Goal: Task Accomplishment & Management: Use online tool/utility

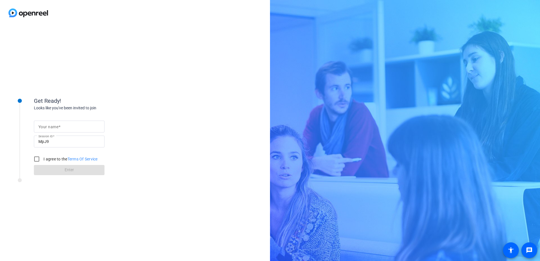
click at [76, 127] on input "Your name" at bounding box center [69, 126] width 62 height 7
type input "JDubs"
click at [35, 160] on input "I agree to the Terms Of Service" at bounding box center [36, 158] width 11 height 11
checkbox input "true"
click at [68, 172] on span "Enter" at bounding box center [69, 170] width 9 height 6
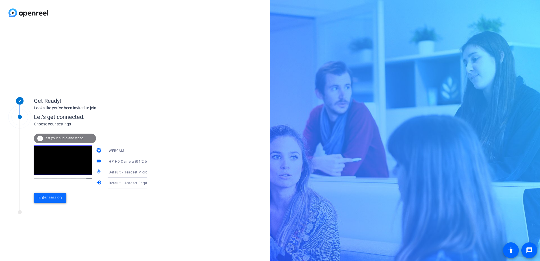
click at [54, 195] on span "Enter session" at bounding box center [49, 198] width 23 height 6
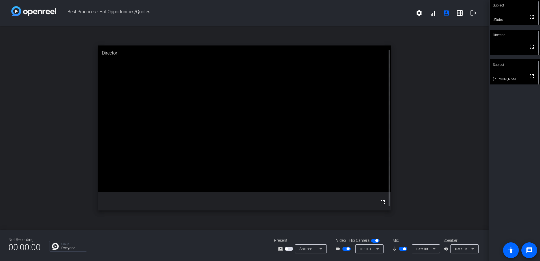
click at [475, 251] on icon at bounding box center [473, 249] width 7 height 7
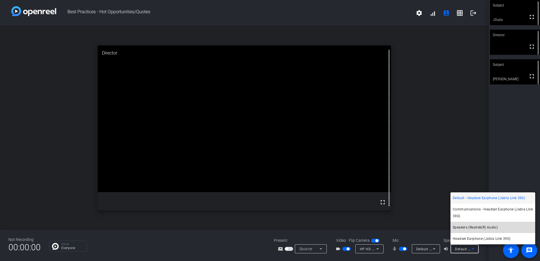
click at [474, 233] on mat-option "Speakers (Realtek(R) Audio)" at bounding box center [493, 227] width 85 height 11
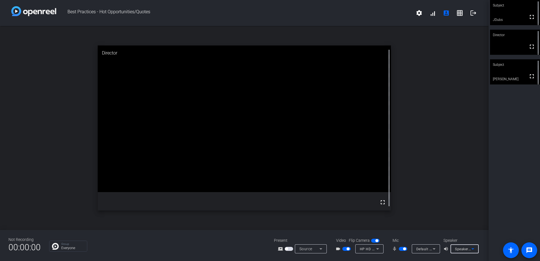
click at [436, 251] on icon at bounding box center [434, 249] width 7 height 7
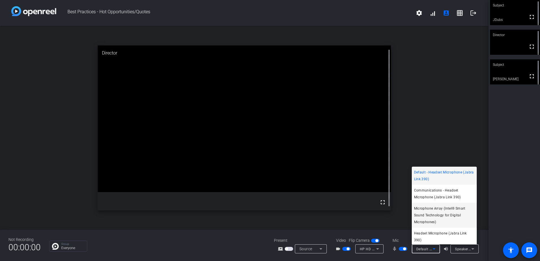
click at [433, 209] on span "Microphone Array (Intel® Smart Sound Technology for Digital Microphones)" at bounding box center [444, 215] width 60 height 20
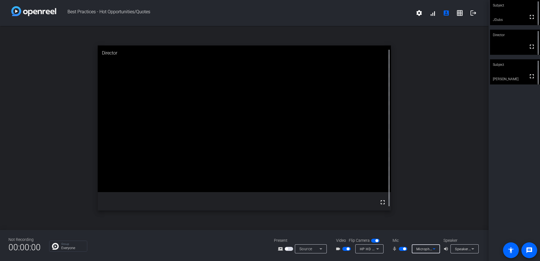
click at [436, 248] on icon at bounding box center [434, 249] width 7 height 7
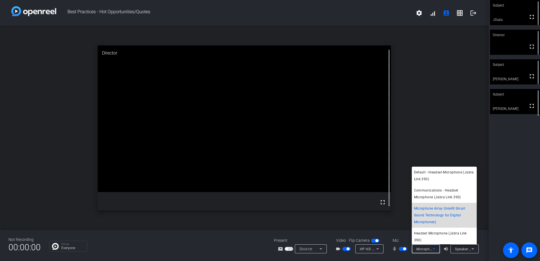
click at [444, 213] on span "Microphone Array (Intel® Smart Sound Technology for Digital Microphones)" at bounding box center [444, 215] width 60 height 20
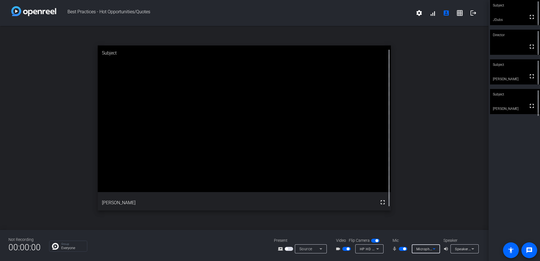
click at [468, 248] on span "Speakers (Realtek(R) Audio)" at bounding box center [478, 249] width 46 height 5
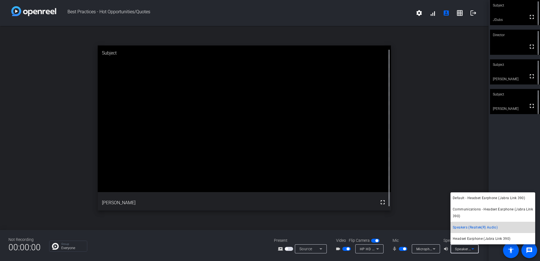
click at [473, 227] on span "Speakers (Realtek(R) Audio)" at bounding box center [475, 227] width 45 height 7
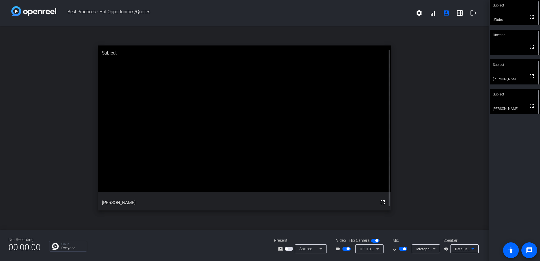
click at [447, 250] on mat-icon "volume_up" at bounding box center [447, 249] width 7 height 7
click at [472, 251] on icon at bounding box center [473, 249] width 7 height 7
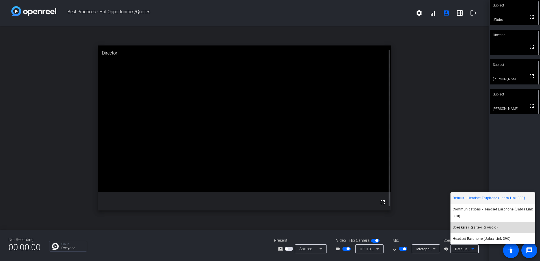
click at [467, 223] on mat-option "Speakers (Realtek(R) Audio)" at bounding box center [493, 227] width 85 height 11
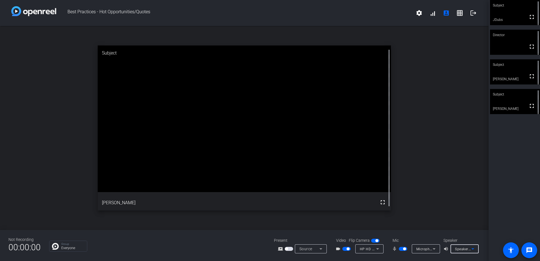
click at [318, 250] on icon at bounding box center [321, 249] width 7 height 7
drag, startPoint x: 477, startPoint y: 203, endPoint x: 161, endPoint y: 239, distance: 318.7
click at [161, 239] on div at bounding box center [270, 130] width 540 height 261
click at [430, 91] on div "open_in_new Subject fullscreen [PERSON_NAME]" at bounding box center [244, 128] width 489 height 204
click at [476, 249] on icon at bounding box center [473, 249] width 7 height 7
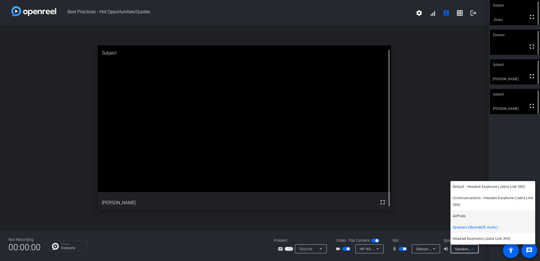
click at [463, 217] on span "AirPods" at bounding box center [459, 216] width 13 height 7
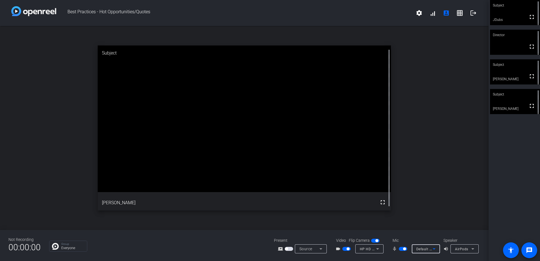
click at [433, 250] on icon at bounding box center [434, 249] width 7 height 7
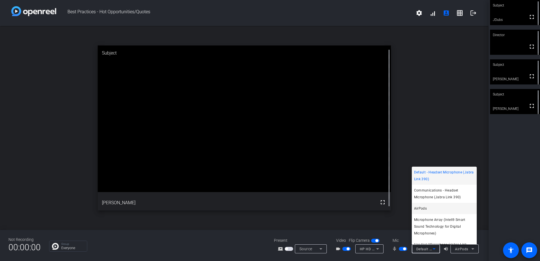
click at [430, 209] on mat-option "AirPods" at bounding box center [444, 208] width 65 height 11
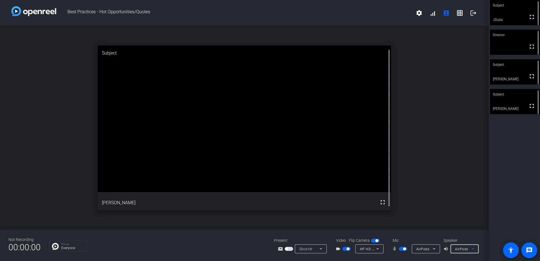
click at [469, 246] on div "AirPods" at bounding box center [463, 249] width 16 height 7
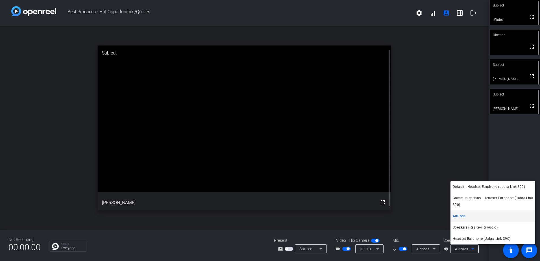
click at [466, 217] on mat-option "AirPods" at bounding box center [493, 216] width 85 height 11
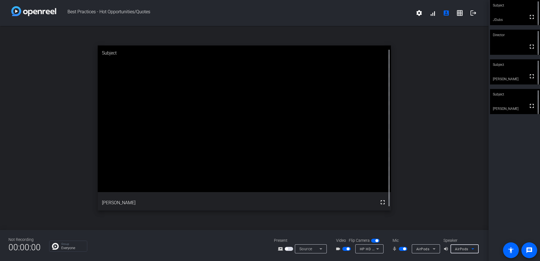
click at [475, 250] on icon at bounding box center [473, 249] width 7 height 7
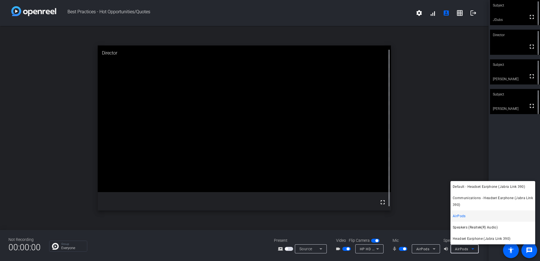
click at [428, 230] on div at bounding box center [270, 130] width 540 height 261
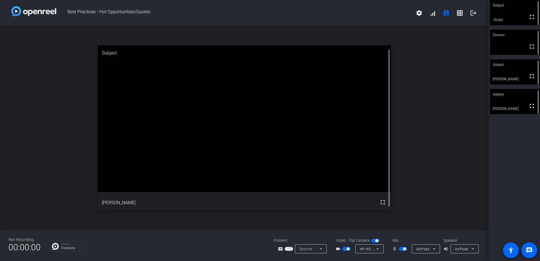
click at [258, 249] on div "Group Everyone" at bounding box center [157, 246] width 217 height 11
click at [447, 249] on mat-icon "volume_up" at bounding box center [447, 249] width 7 height 7
click at [475, 249] on icon at bounding box center [473, 249] width 7 height 7
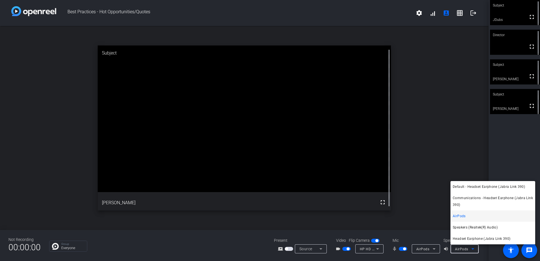
click at [434, 235] on div at bounding box center [270, 130] width 540 height 261
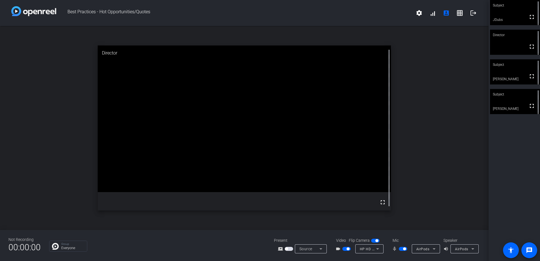
click at [435, 249] on icon at bounding box center [434, 248] width 3 height 1
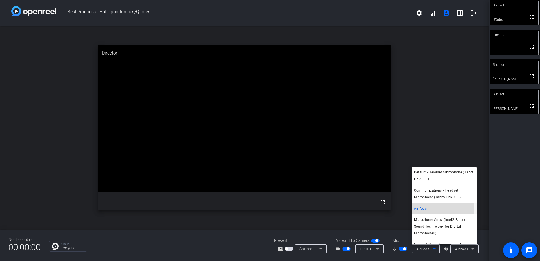
click at [434, 208] on mat-option "AirPods" at bounding box center [444, 208] width 65 height 11
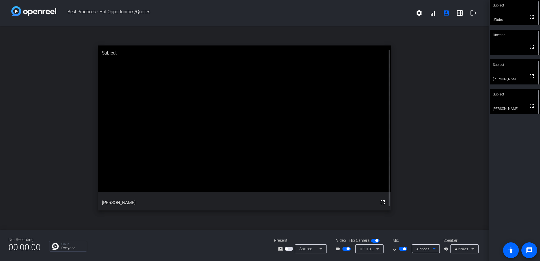
click at [472, 250] on icon at bounding box center [473, 249] width 7 height 7
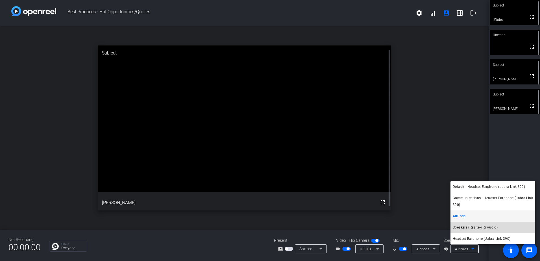
click at [469, 227] on span "Speakers (Realtek(R) Audio)" at bounding box center [475, 227] width 45 height 7
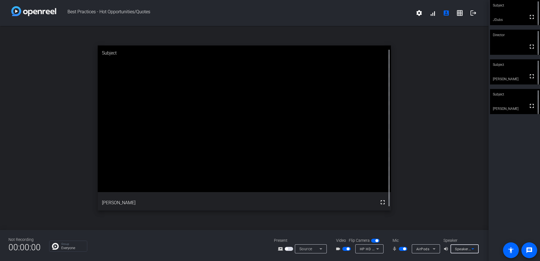
click at [473, 248] on icon at bounding box center [473, 249] width 7 height 7
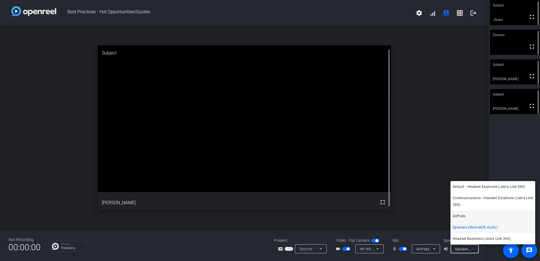
click at [469, 213] on mat-option "AirPods" at bounding box center [493, 216] width 85 height 11
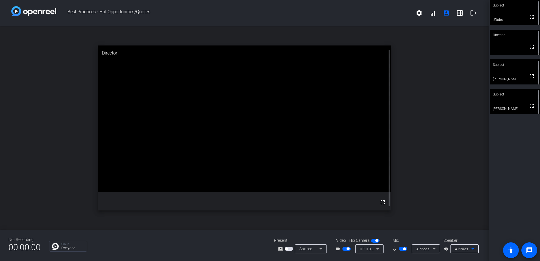
click at [434, 249] on icon at bounding box center [434, 248] width 3 height 1
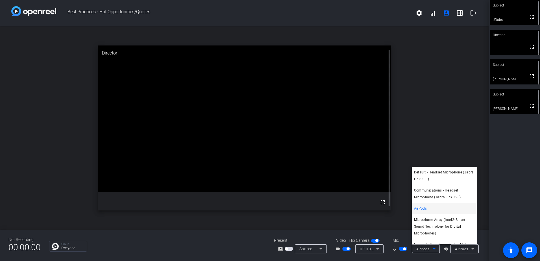
click at [432, 210] on mat-option "AirPods" at bounding box center [444, 208] width 65 height 11
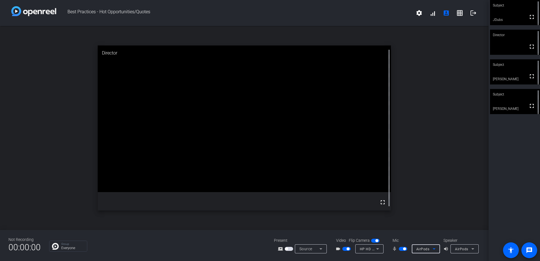
click at [477, 250] on div "AirPods" at bounding box center [465, 249] width 28 height 9
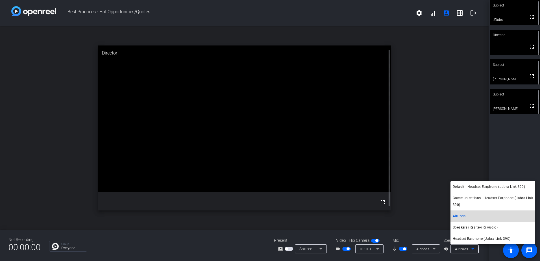
click at [468, 216] on mat-option "AirPods" at bounding box center [493, 216] width 85 height 11
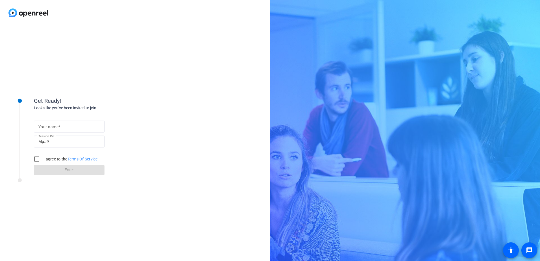
click at [54, 126] on mat-label "Your name" at bounding box center [48, 127] width 20 height 5
click at [54, 126] on input "Your name" at bounding box center [69, 126] width 62 height 7
type input "JDubs"
click at [31, 163] on input "I agree to the Terms Of Service" at bounding box center [36, 158] width 11 height 11
checkbox input "true"
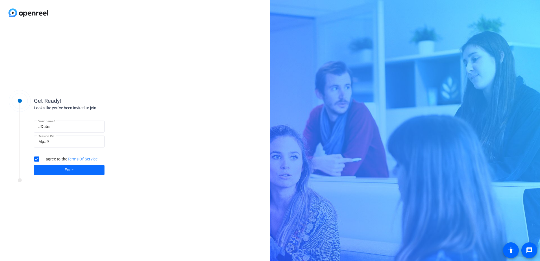
click at [64, 168] on span at bounding box center [69, 170] width 71 height 14
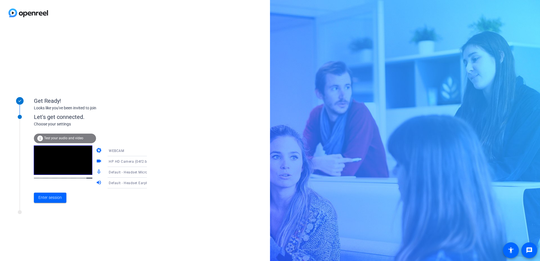
click at [149, 172] on icon at bounding box center [152, 172] width 7 height 7
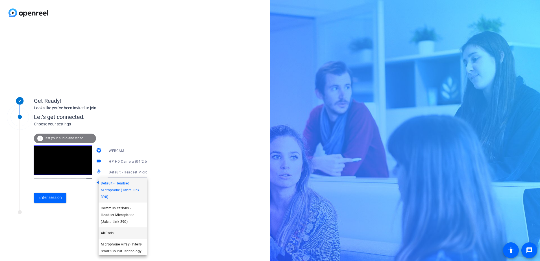
click at [121, 230] on mat-option "AirPods" at bounding box center [123, 233] width 48 height 11
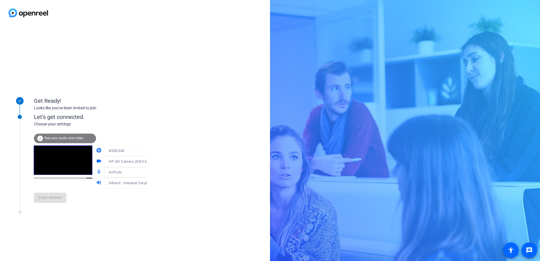
click at [141, 181] on div "camera WEBCAM videocam HP HD Camera (04f2:b6bf) mic_none AirPods volume_up Defa…" at bounding box center [127, 167] width 62 height 43
click at [149, 181] on icon at bounding box center [152, 183] width 7 height 7
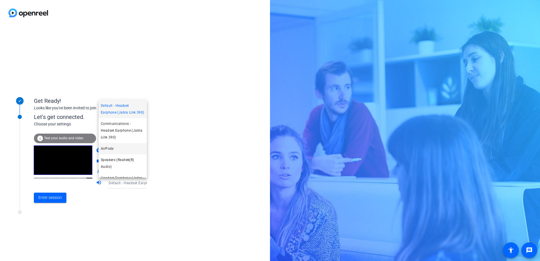
click at [116, 154] on mat-option "AirPods" at bounding box center [123, 148] width 48 height 11
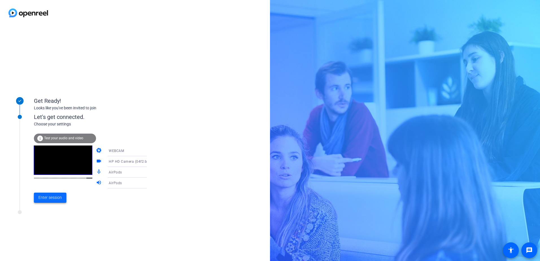
click at [52, 199] on span "Enter session" at bounding box center [49, 198] width 23 height 6
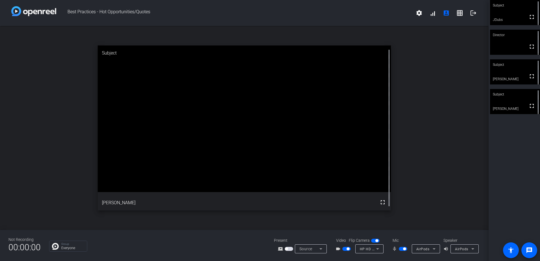
click at [221, 244] on div "Group Everyone" at bounding box center [157, 246] width 217 height 11
click at [447, 248] on mat-icon "volume_up" at bounding box center [447, 249] width 7 height 7
